Goal: Transaction & Acquisition: Purchase product/service

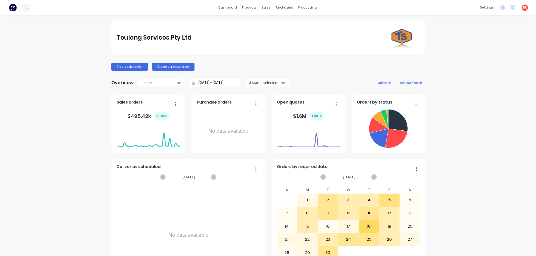
click at [122, 66] on button "Create sales order" at bounding box center [129, 67] width 37 height 8
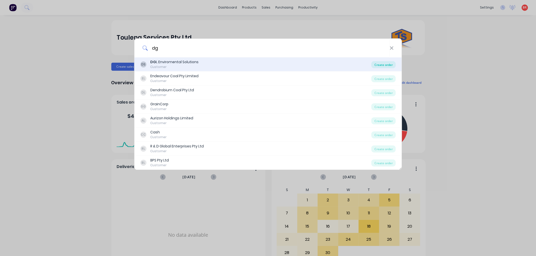
type input "dg"
click at [377, 65] on div "Create order" at bounding box center [383, 64] width 24 height 7
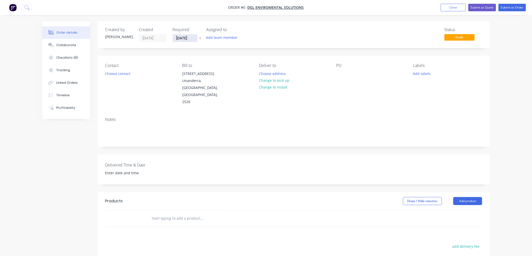
click at [187, 38] on input "[DATE]" at bounding box center [185, 38] width 25 height 8
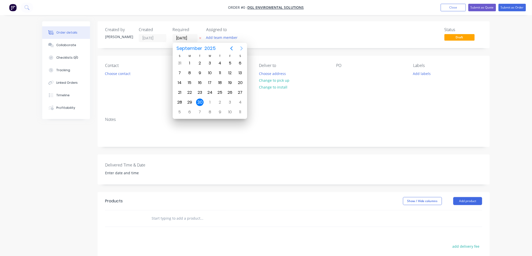
click at [239, 49] on icon "Next page" at bounding box center [241, 48] width 6 height 6
click at [199, 79] on div "14" at bounding box center [200, 83] width 8 height 8
type input "[DATE]"
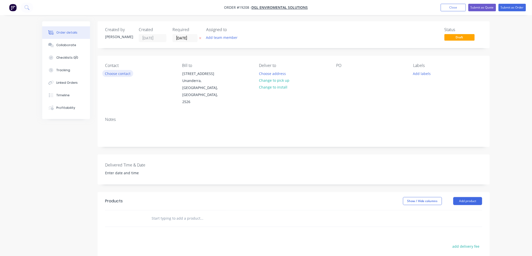
click at [124, 71] on button "Choose contact" at bounding box center [117, 73] width 31 height 7
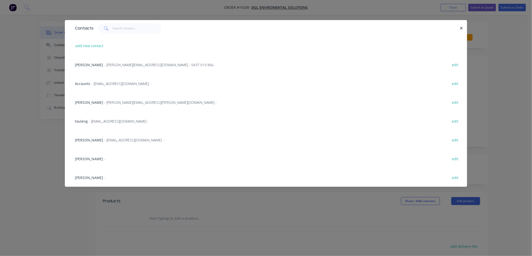
click at [104, 139] on span "- [EMAIL_ADDRESS][DOMAIN_NAME] -" at bounding box center [134, 140] width 60 height 5
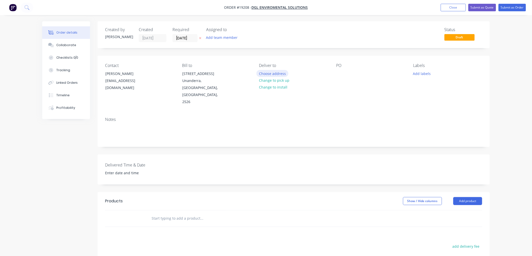
click at [270, 71] on button "Choose address" at bounding box center [272, 73] width 32 height 7
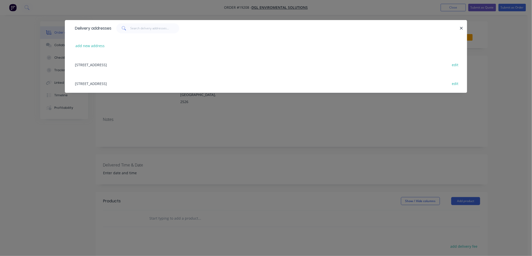
click at [91, 83] on div "[STREET_ADDRESS] edit" at bounding box center [265, 83] width 387 height 19
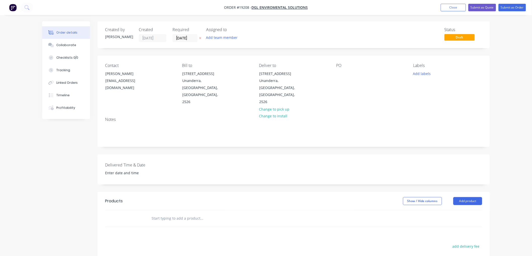
click at [165, 214] on input "text" at bounding box center [201, 219] width 100 height 10
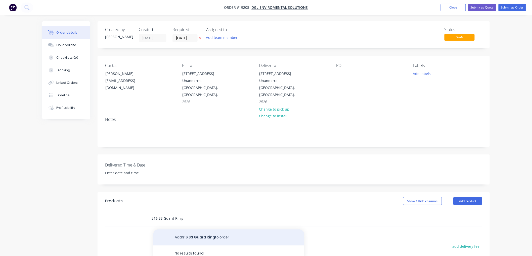
type input "316 SS Guard Ring"
click at [199, 230] on button "Add 316 SS Guard Ring to order" at bounding box center [228, 238] width 151 height 16
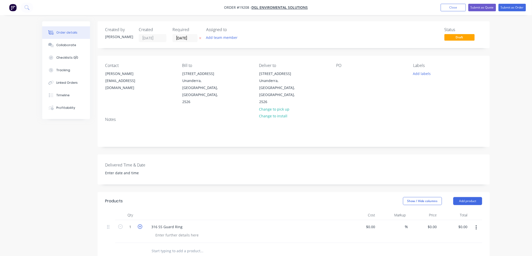
click at [141, 225] on icon "button" at bounding box center [140, 227] width 5 height 5
type input "3"
click at [163, 232] on div at bounding box center [176, 235] width 51 height 7
click at [367, 221] on div "$0.00" at bounding box center [361, 237] width 31 height 33
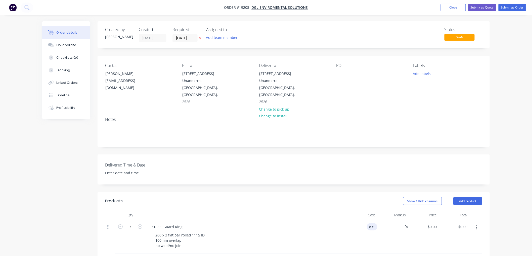
type input "$831.00"
type input "$2,493.00"
click at [515, 111] on div "Order details Collaborate Checklists 0/0 Tracking Linked Orders Timeline Profit…" at bounding box center [266, 199] width 532 height 398
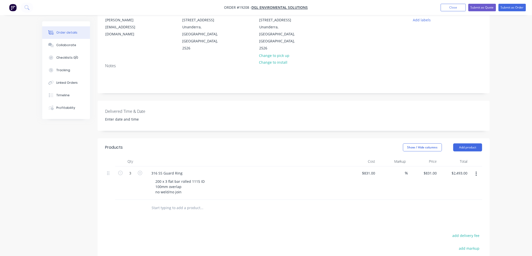
scroll to position [44, 0]
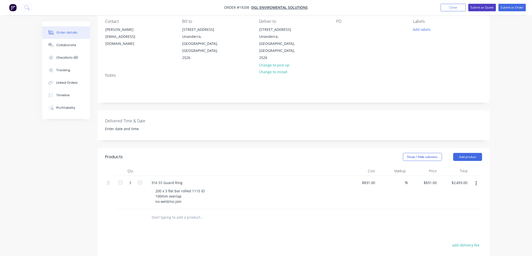
click at [484, 11] on button "Submit as Quote" at bounding box center [482, 8] width 28 height 8
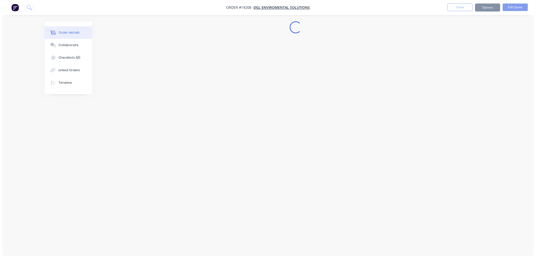
scroll to position [0, 0]
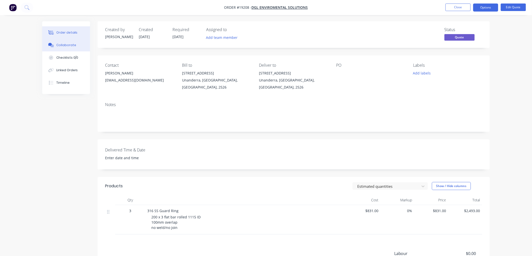
click at [61, 45] on div "Collaborate" at bounding box center [66, 45] width 20 height 5
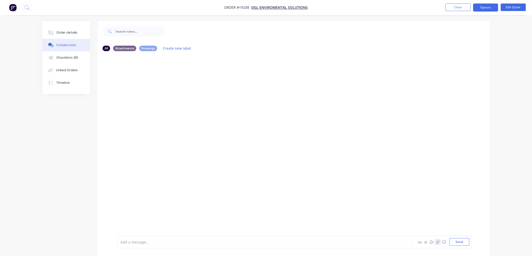
click at [436, 244] on icon "button" at bounding box center [437, 243] width 3 height 4
click at [456, 242] on button "Send" at bounding box center [459, 243] width 20 height 8
click at [70, 31] on div "Order details" at bounding box center [66, 32] width 21 height 5
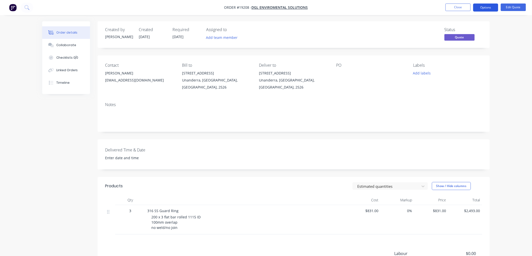
click at [486, 6] on button "Options" at bounding box center [485, 8] width 25 height 8
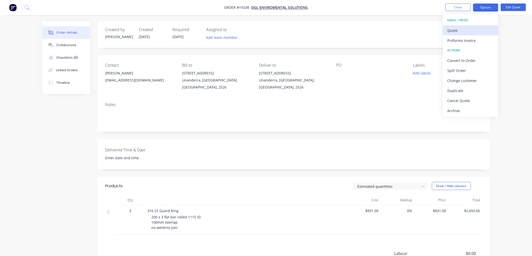
click at [459, 28] on div "Quote" at bounding box center [470, 30] width 46 height 7
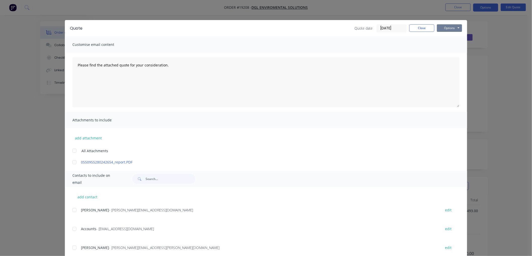
click at [451, 27] on button "Options" at bounding box center [449, 28] width 25 height 8
click at [449, 44] on button "Print" at bounding box center [453, 45] width 32 height 8
click at [415, 31] on div "Quote date [DATE] Close Options Preview Print Email" at bounding box center [408, 28] width 108 height 8
click at [415, 29] on button "Close" at bounding box center [421, 28] width 25 height 8
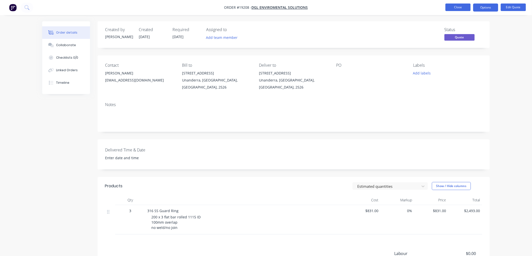
click at [455, 8] on button "Close" at bounding box center [457, 8] width 25 height 8
